Goal: Task Accomplishment & Management: Complete application form

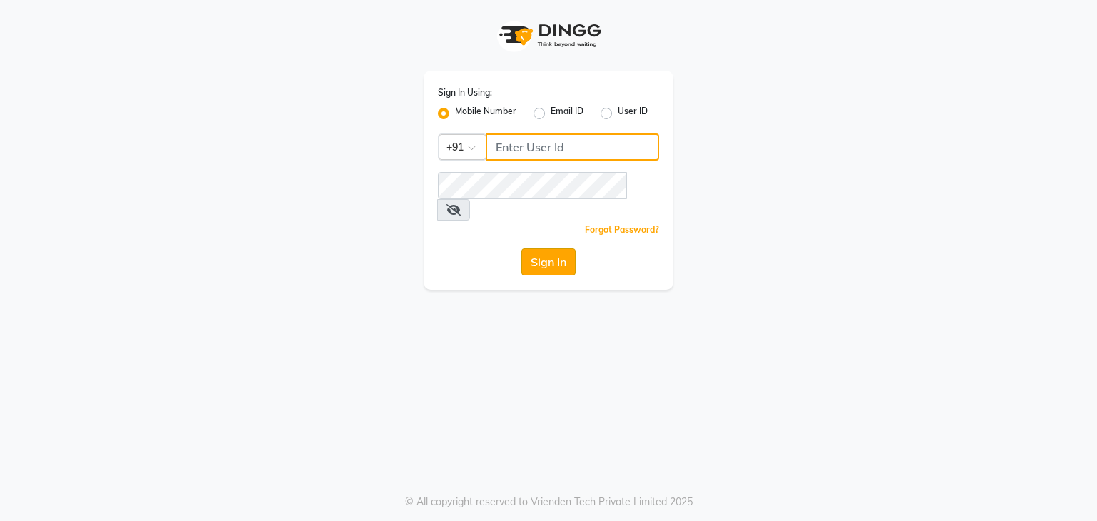
type input "9911869637"
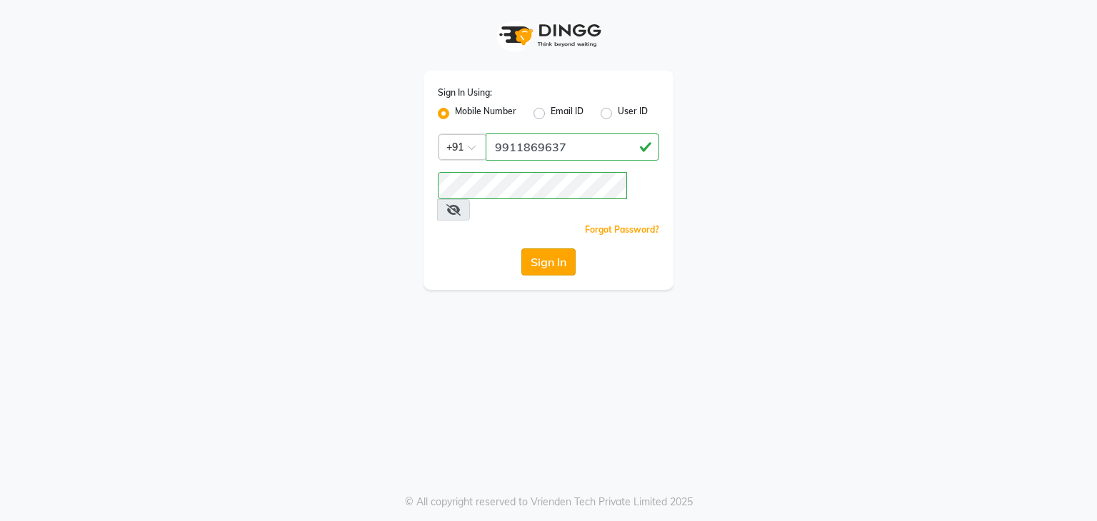
click at [544, 248] on button "Sign In" at bounding box center [548, 261] width 54 height 27
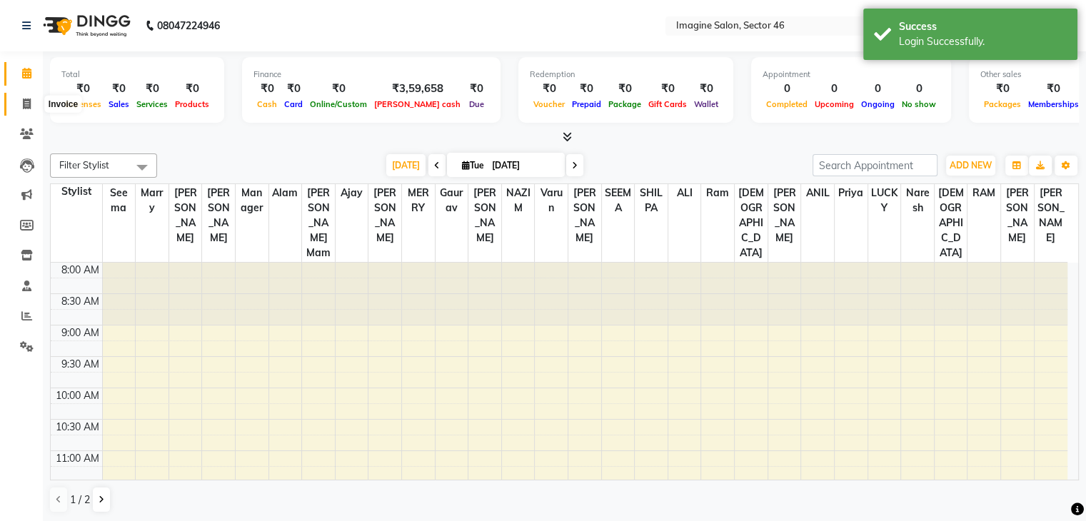
click at [23, 102] on icon at bounding box center [27, 104] width 8 height 11
select select "service"
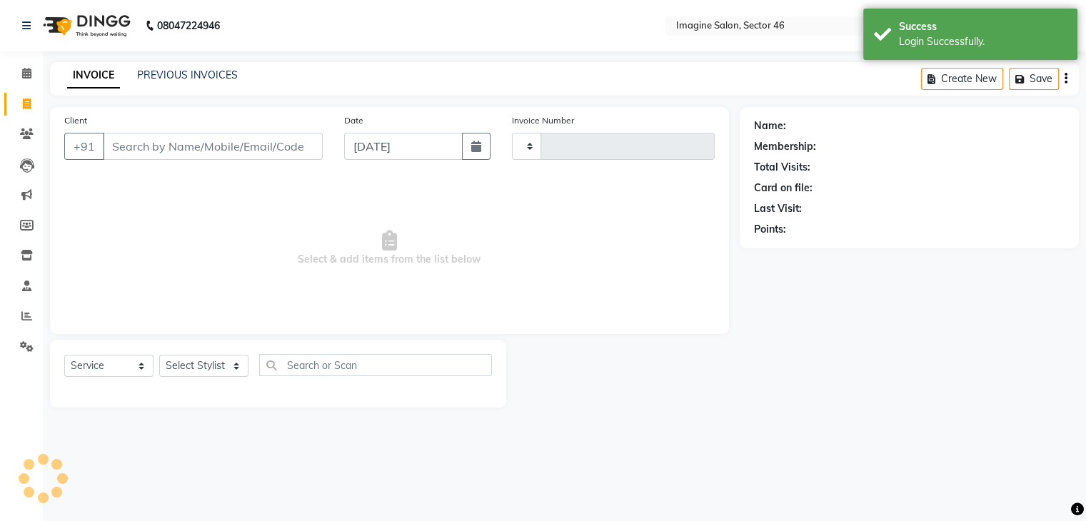
type input "0382"
select select "3894"
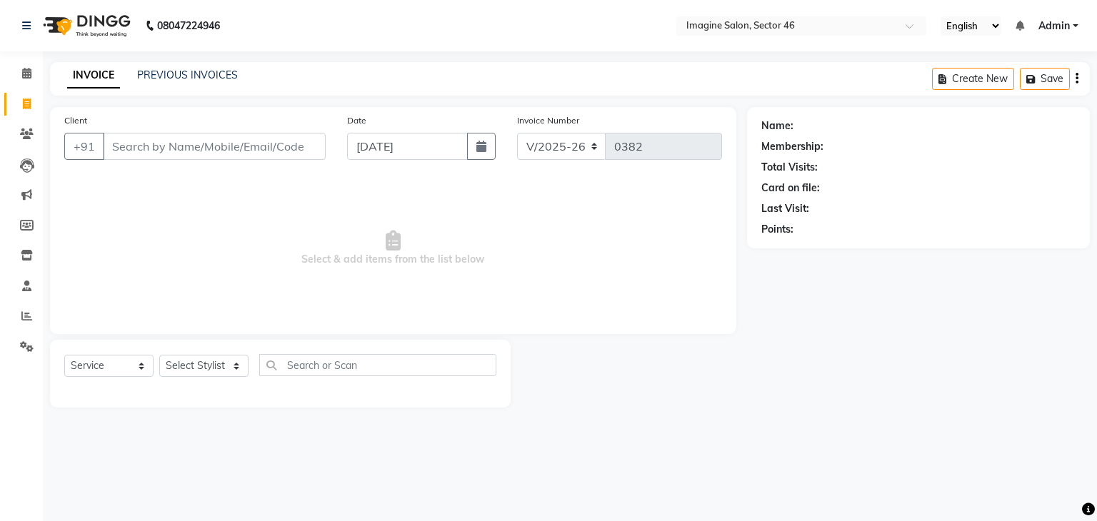
click at [111, 142] on input "Client" at bounding box center [214, 146] width 223 height 27
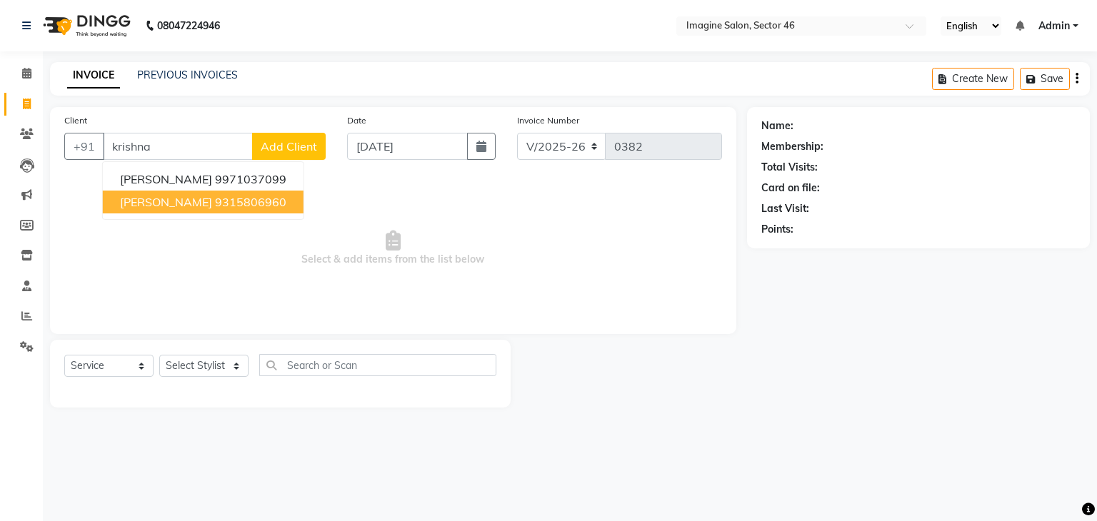
click at [160, 203] on span "[PERSON_NAME]" at bounding box center [166, 202] width 92 height 14
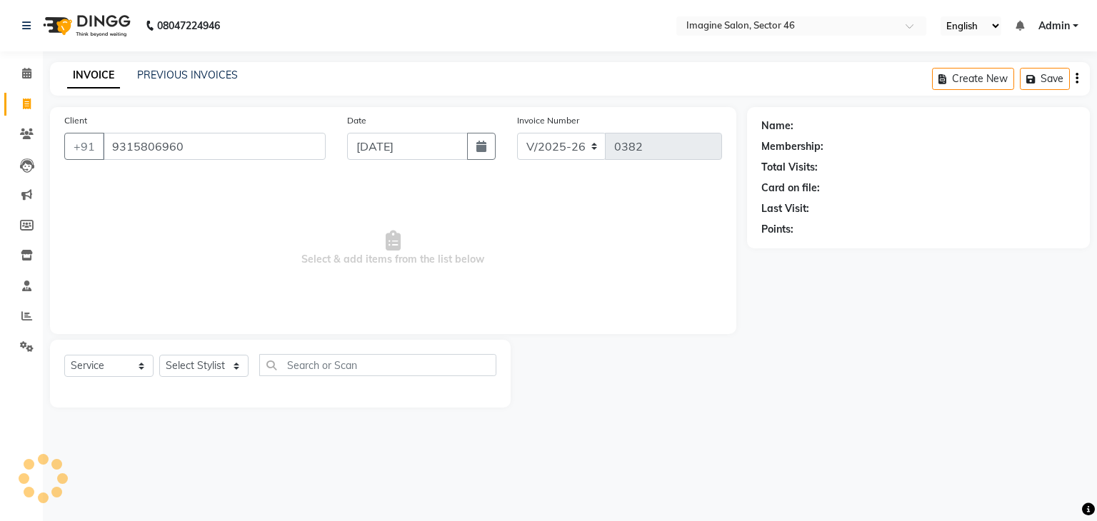
type input "9315806960"
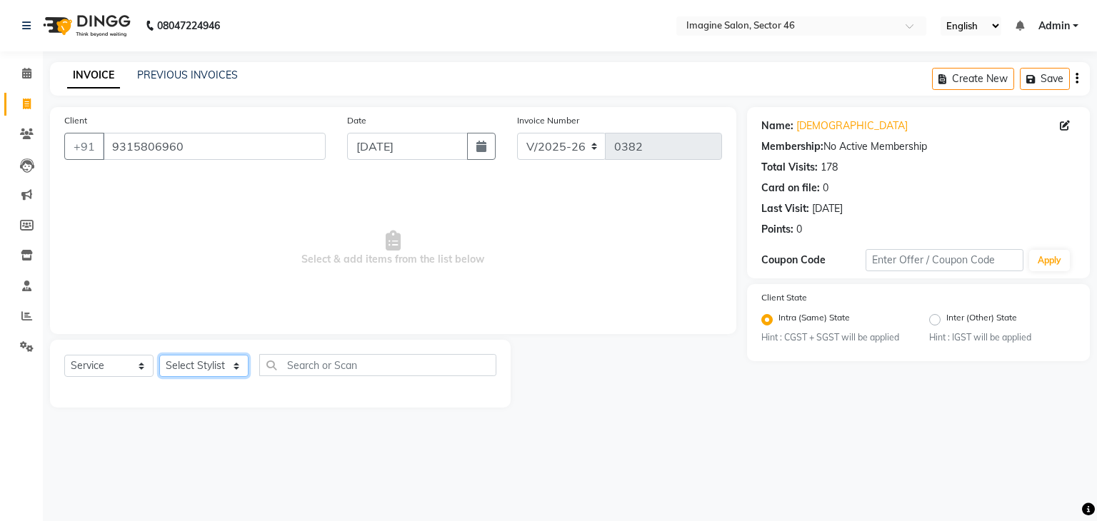
click at [181, 365] on select "Select Stylist [PERSON_NAME] [PERSON_NAME] [PERSON_NAME] [PERSON_NAME] [PERSON_…" at bounding box center [203, 366] width 89 height 22
select select "19958"
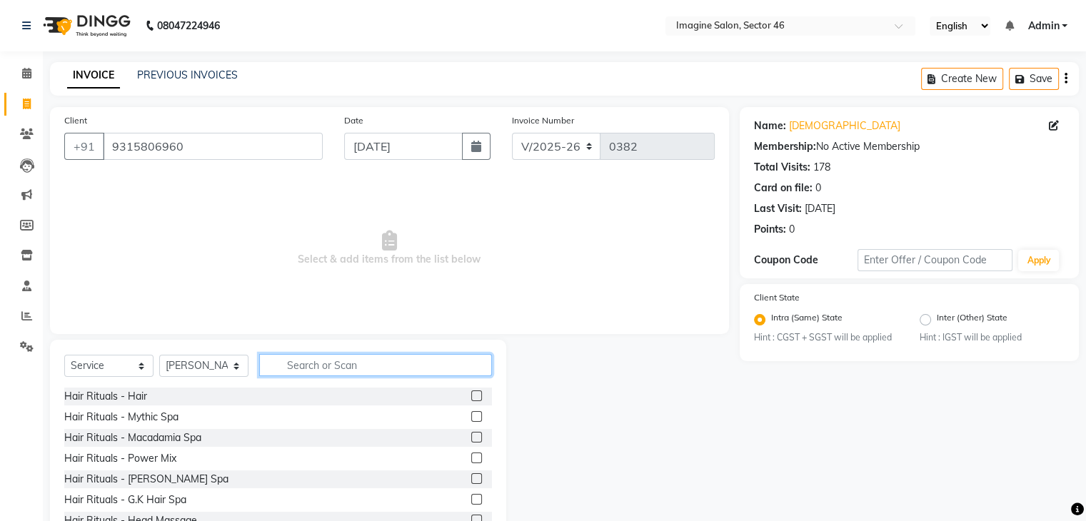
click at [313, 361] on input "text" at bounding box center [375, 365] width 233 height 22
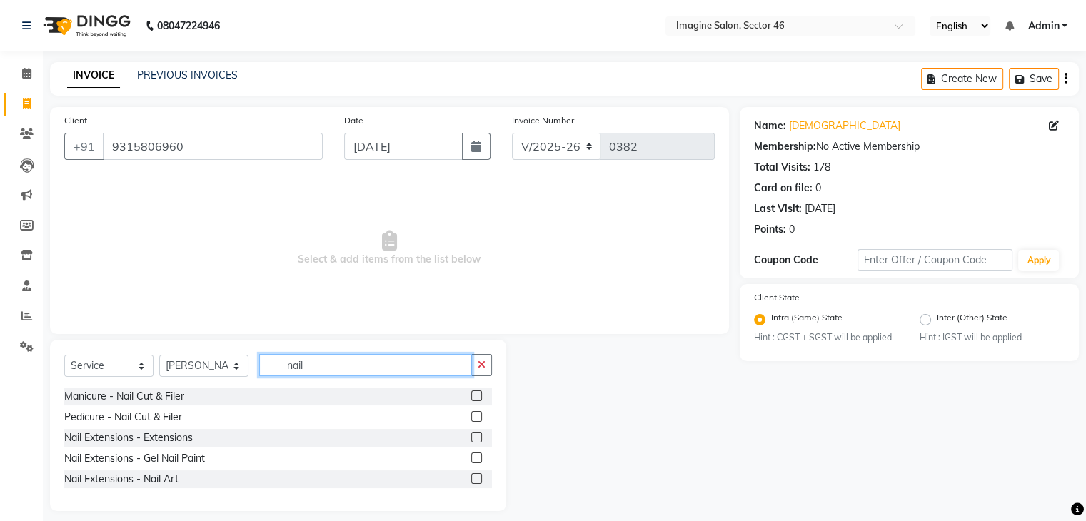
type input "nail"
click at [476, 438] on label at bounding box center [476, 437] width 11 height 11
click at [476, 438] on input "checkbox" at bounding box center [475, 437] width 9 height 9
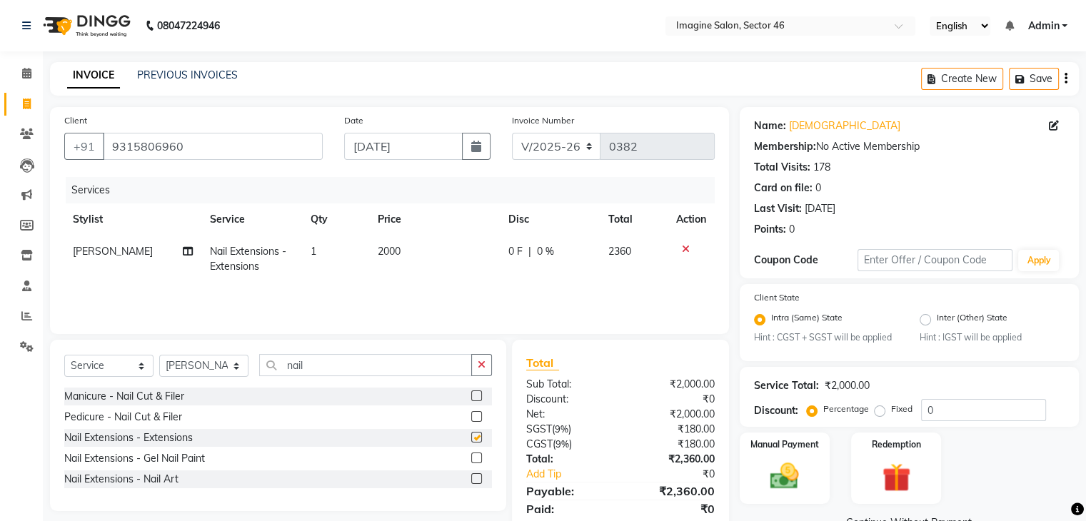
checkbox input "false"
click at [404, 259] on td "2000" at bounding box center [434, 259] width 131 height 47
select select "19958"
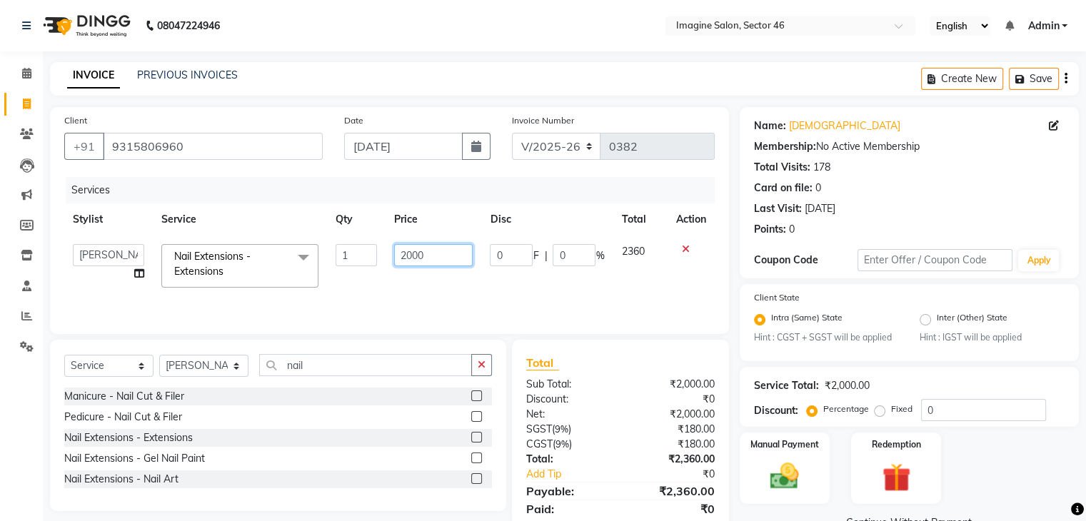
click at [416, 246] on input "2000" at bounding box center [433, 255] width 79 height 22
type input "1680"
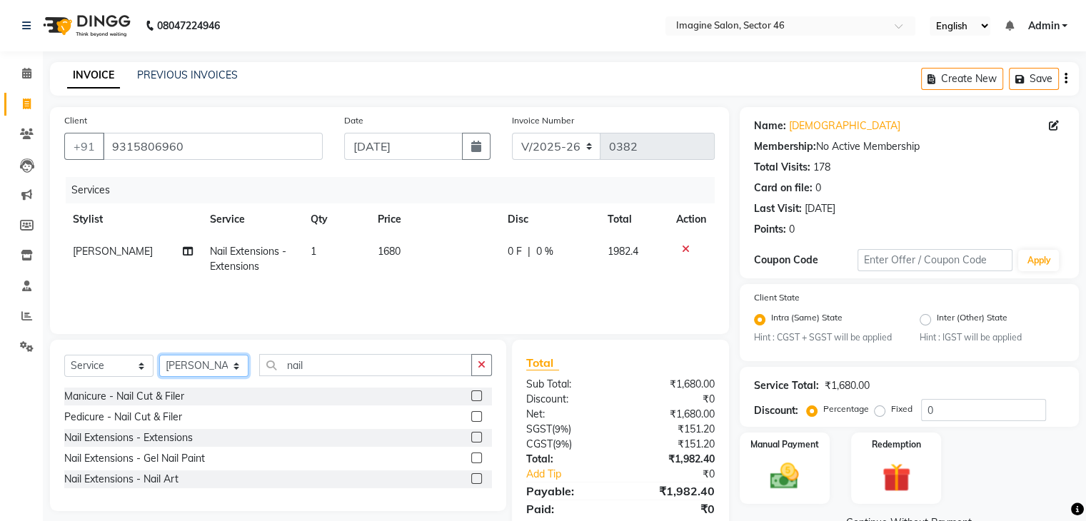
click at [208, 366] on select "Select Stylist [PERSON_NAME] [PERSON_NAME] [PERSON_NAME] [PERSON_NAME] [PERSON_…" at bounding box center [203, 366] width 89 height 22
select select "39788"
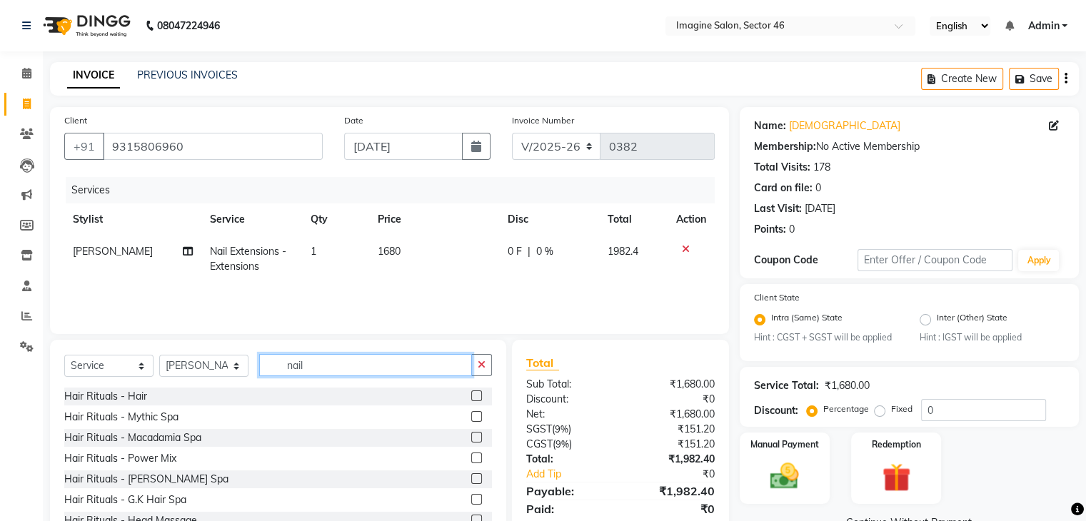
click at [334, 358] on input "nail" at bounding box center [365, 365] width 213 height 22
type input "n"
type input "wax"
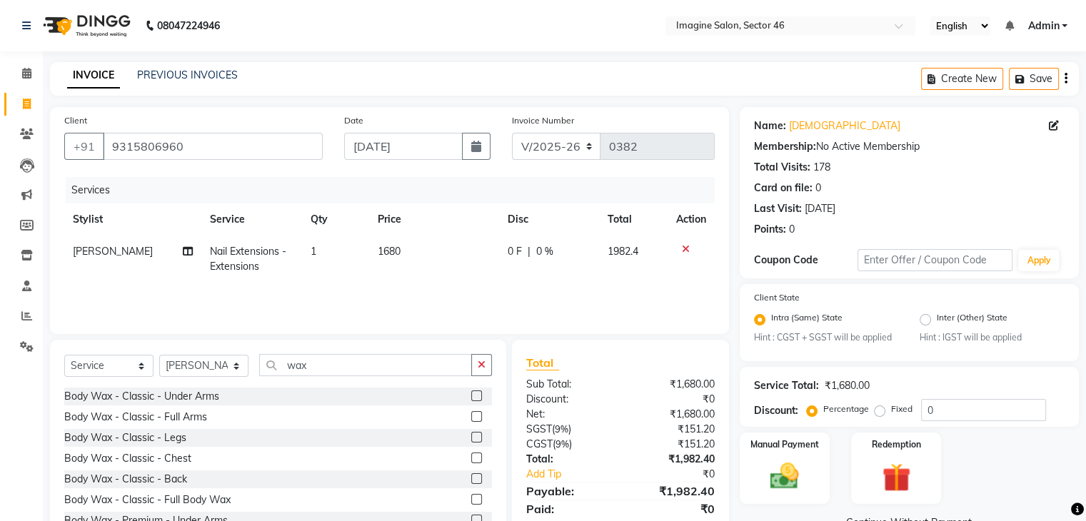
click at [471, 412] on label at bounding box center [476, 416] width 11 height 11
click at [471, 413] on input "checkbox" at bounding box center [475, 417] width 9 height 9
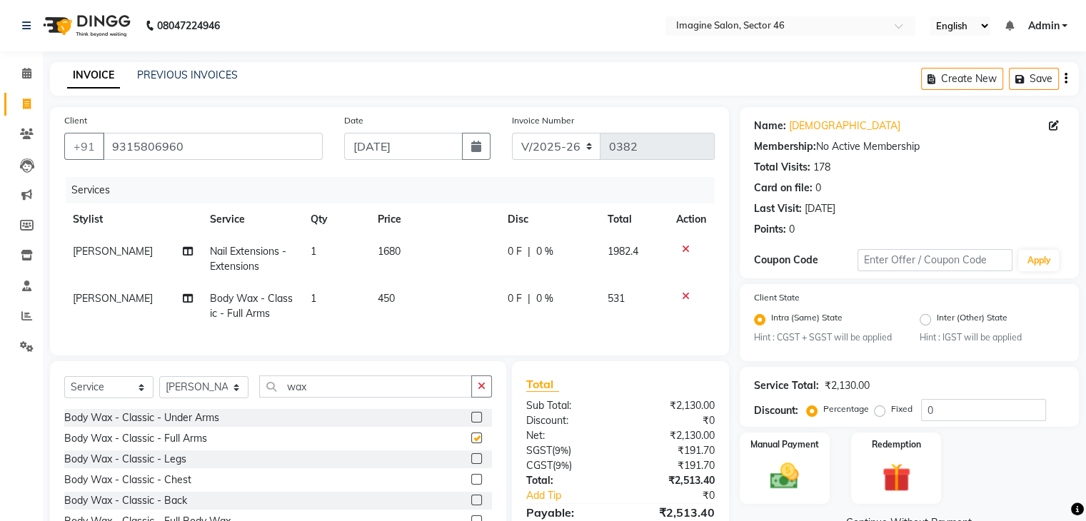
checkbox input "false"
click at [383, 291] on td "450" at bounding box center [434, 306] width 131 height 47
select select "39788"
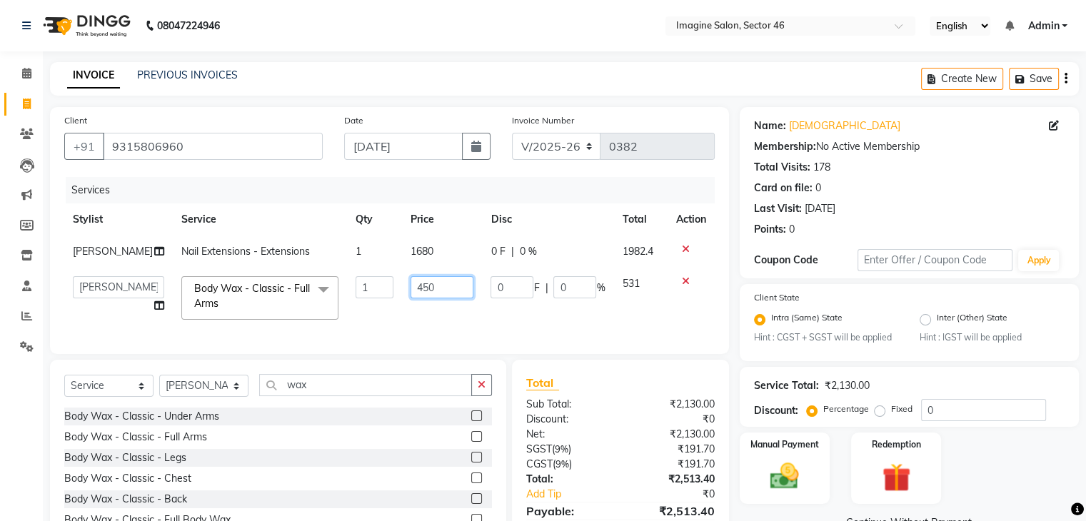
click at [411, 283] on input "450" at bounding box center [443, 287] width 64 height 22
type input "250"
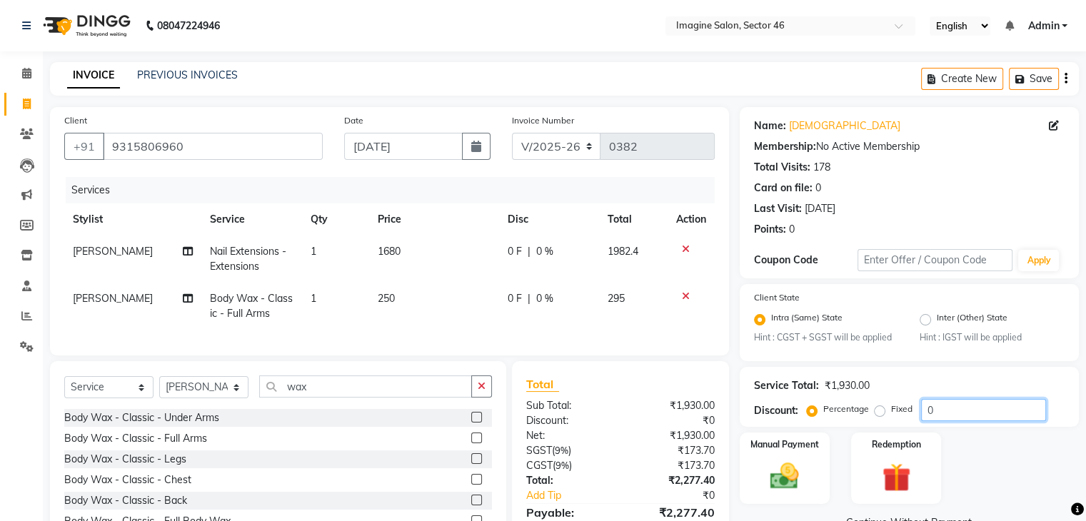
click at [942, 406] on input "0" at bounding box center [983, 410] width 125 height 22
type input "15.25"
click at [791, 447] on label "Manual Payment" at bounding box center [784, 445] width 71 height 14
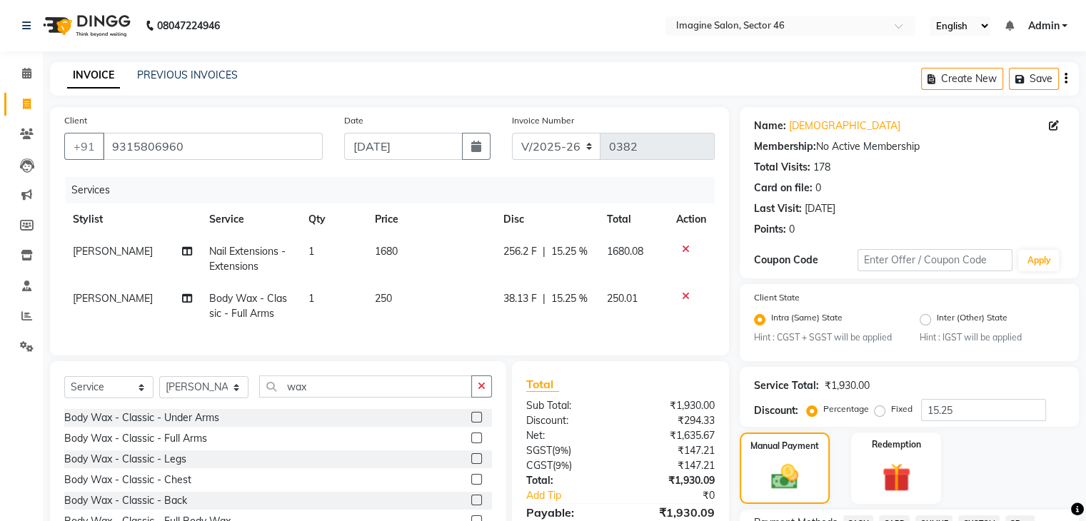
scroll to position [456, 0]
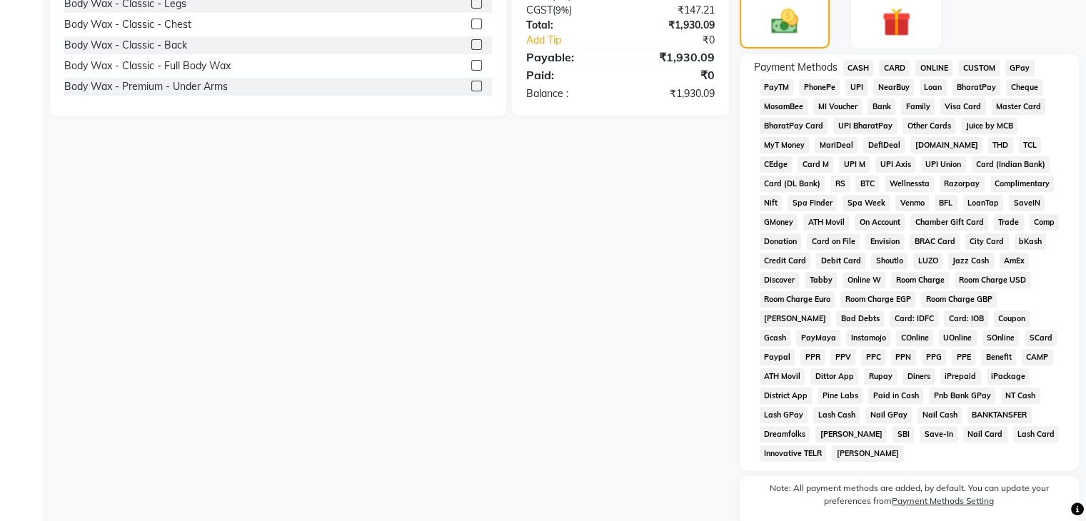
click at [934, 71] on span "ONLINE" at bounding box center [933, 68] width 37 height 16
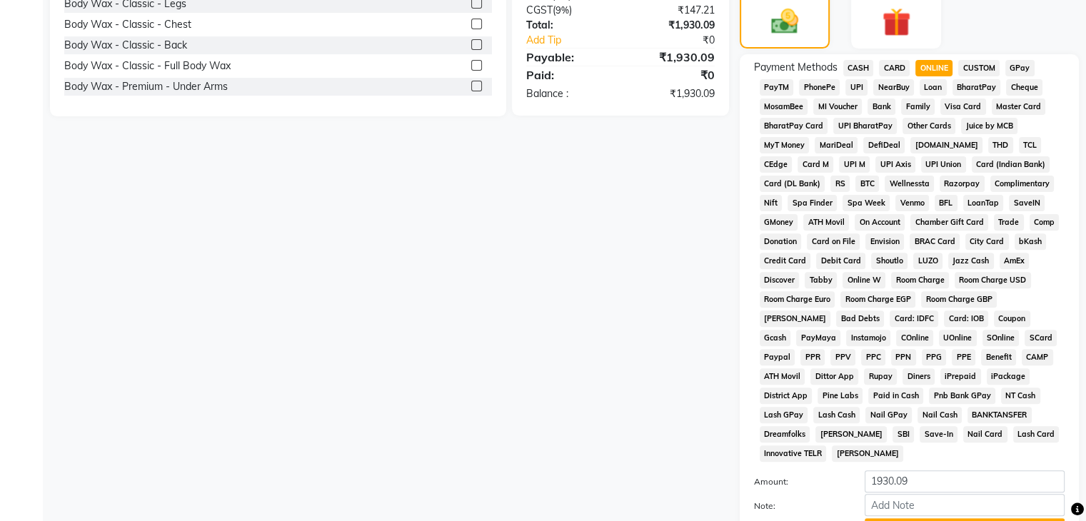
scroll to position [580, 0]
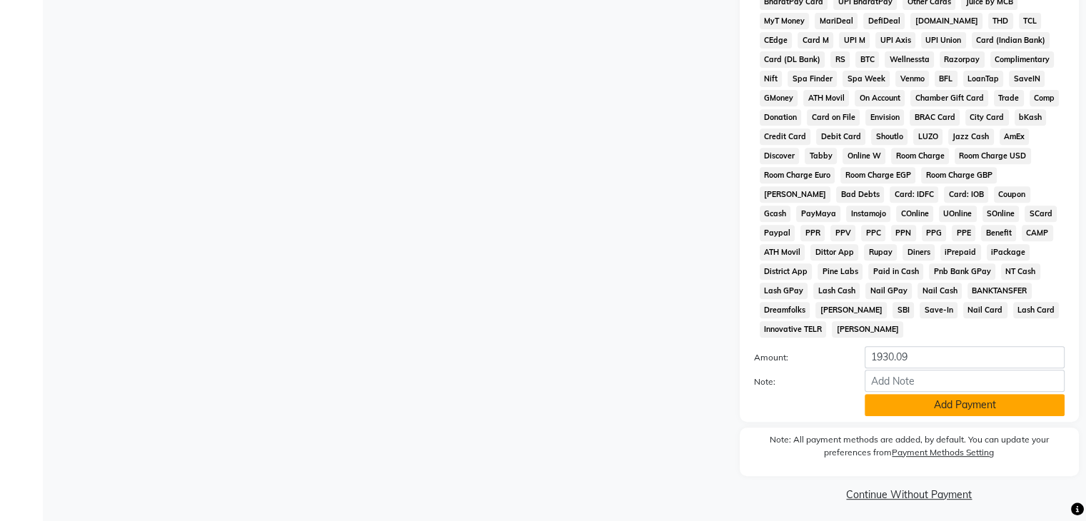
click at [973, 396] on button "Add Payment" at bounding box center [965, 405] width 200 height 22
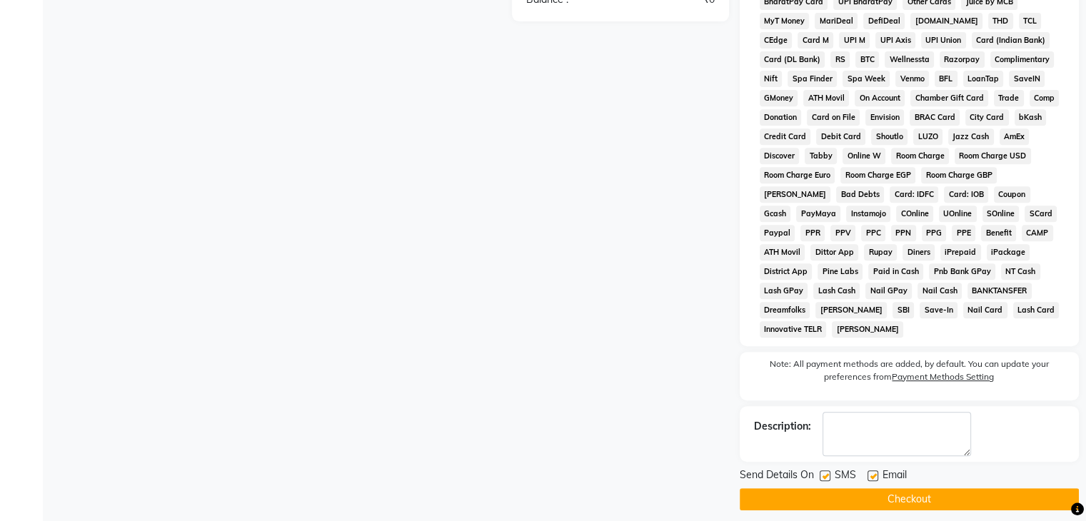
click at [940, 489] on button "Checkout" at bounding box center [909, 499] width 339 height 22
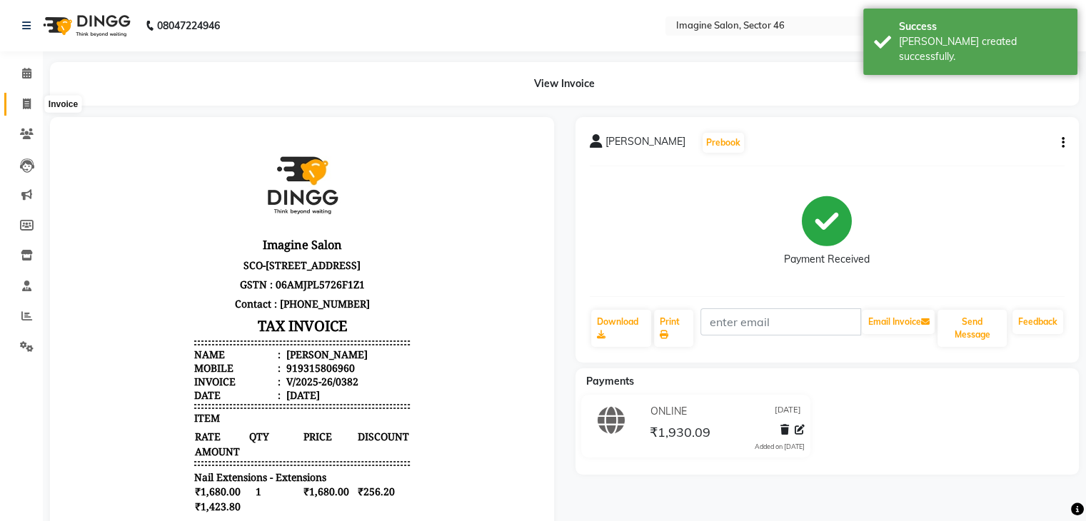
click at [23, 101] on icon at bounding box center [27, 104] width 8 height 11
select select "service"
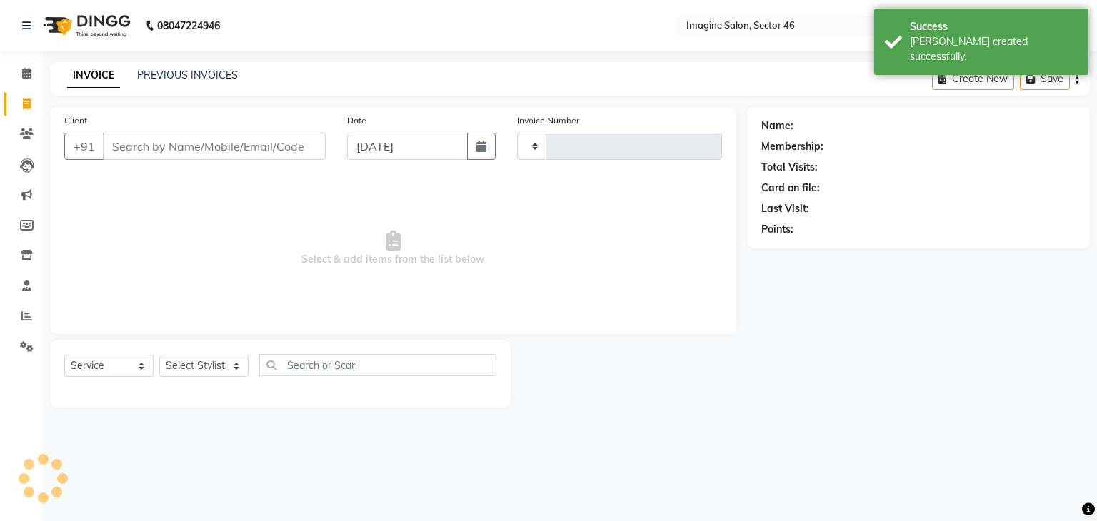
type input "0383"
select select "3894"
